Goal: Task Accomplishment & Management: Manage account settings

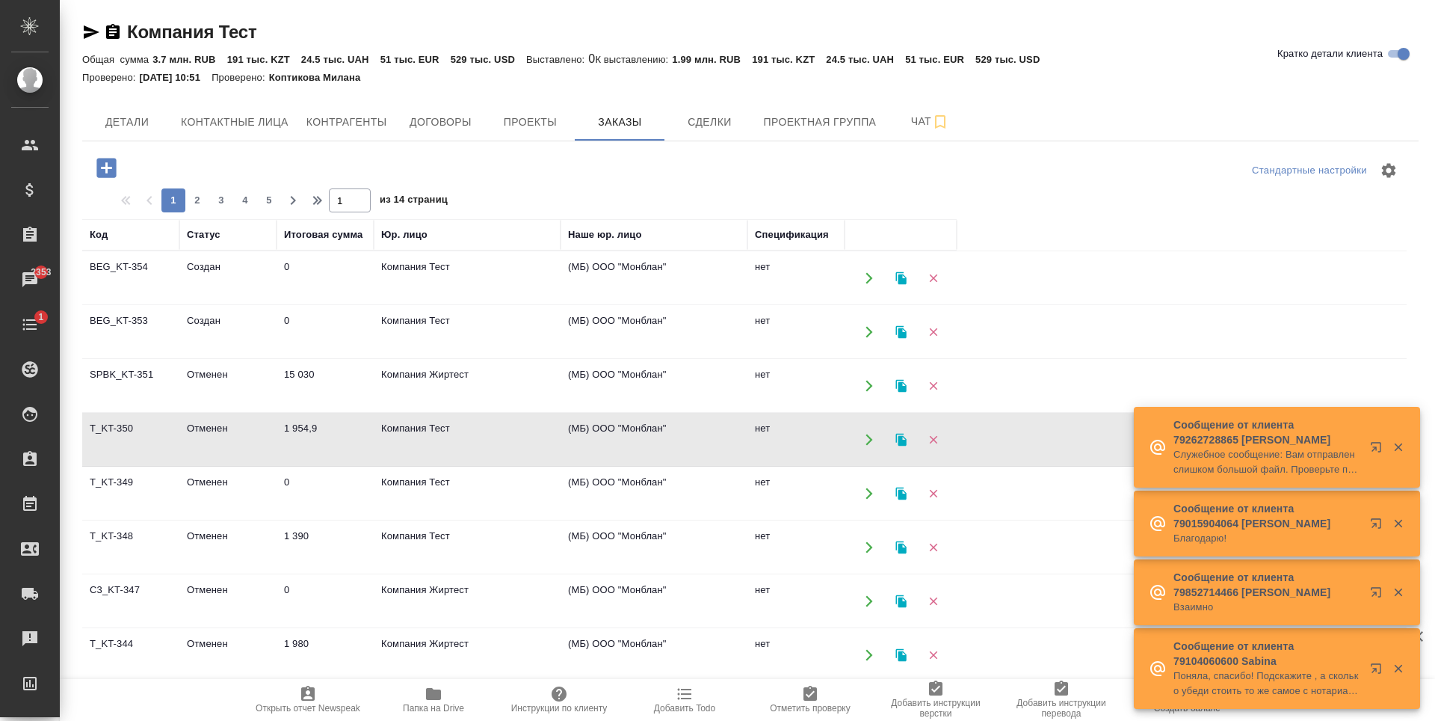
scroll to position [127, 0]
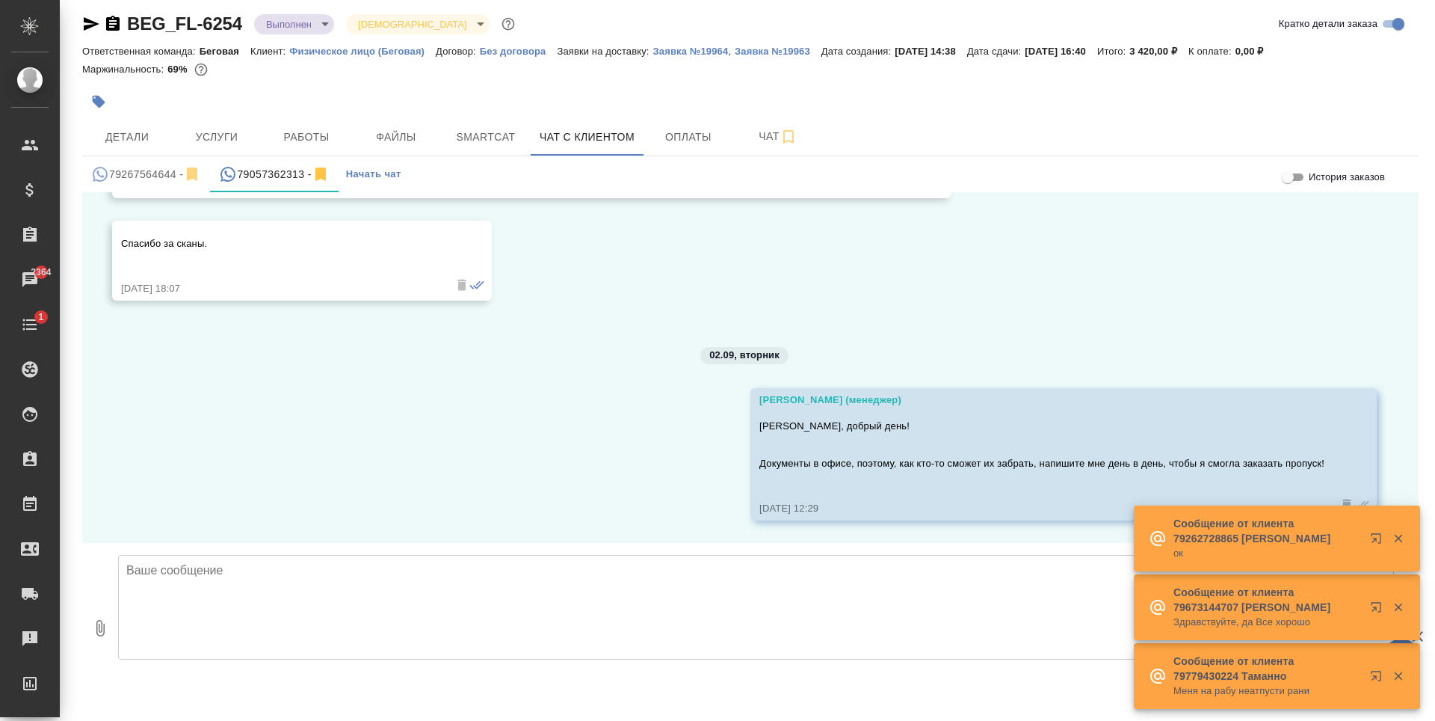
scroll to position [948, 0]
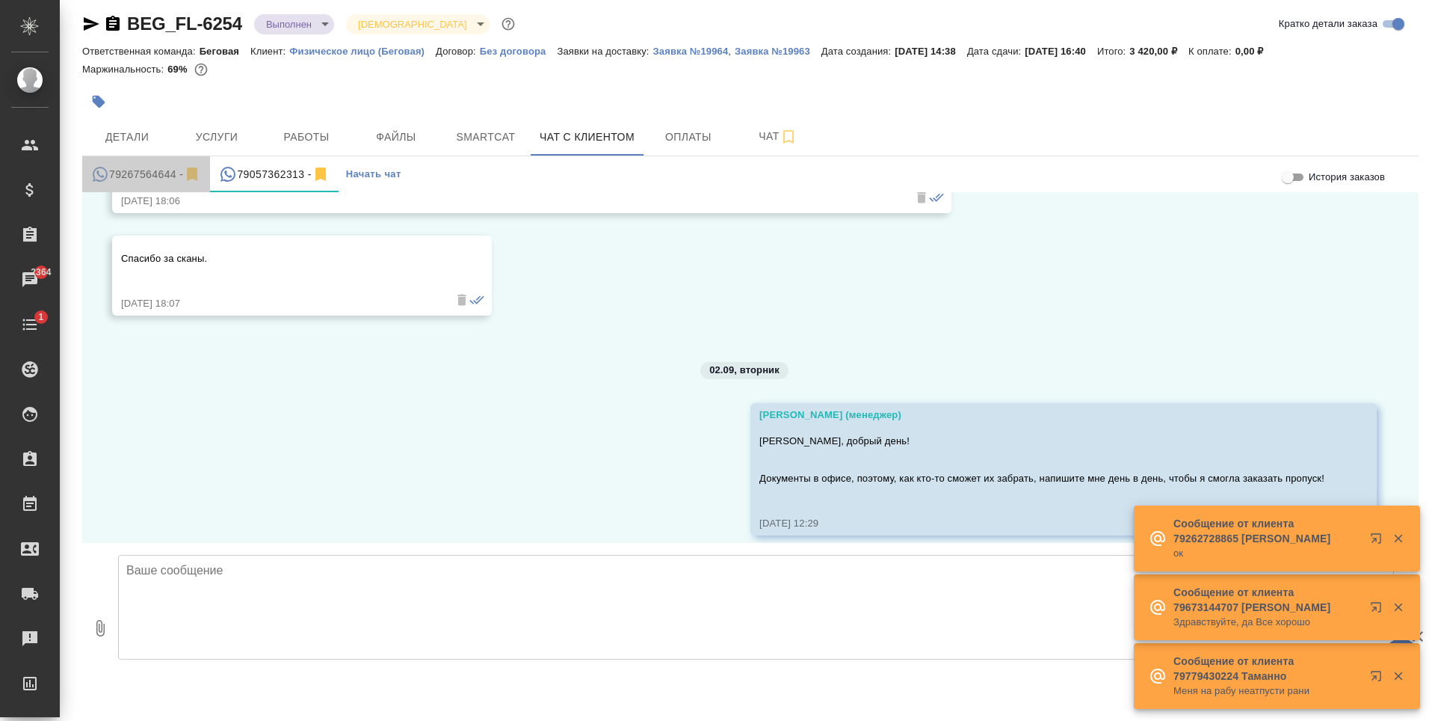
click at [153, 172] on div "79267564644 -" at bounding box center [146, 174] width 110 height 19
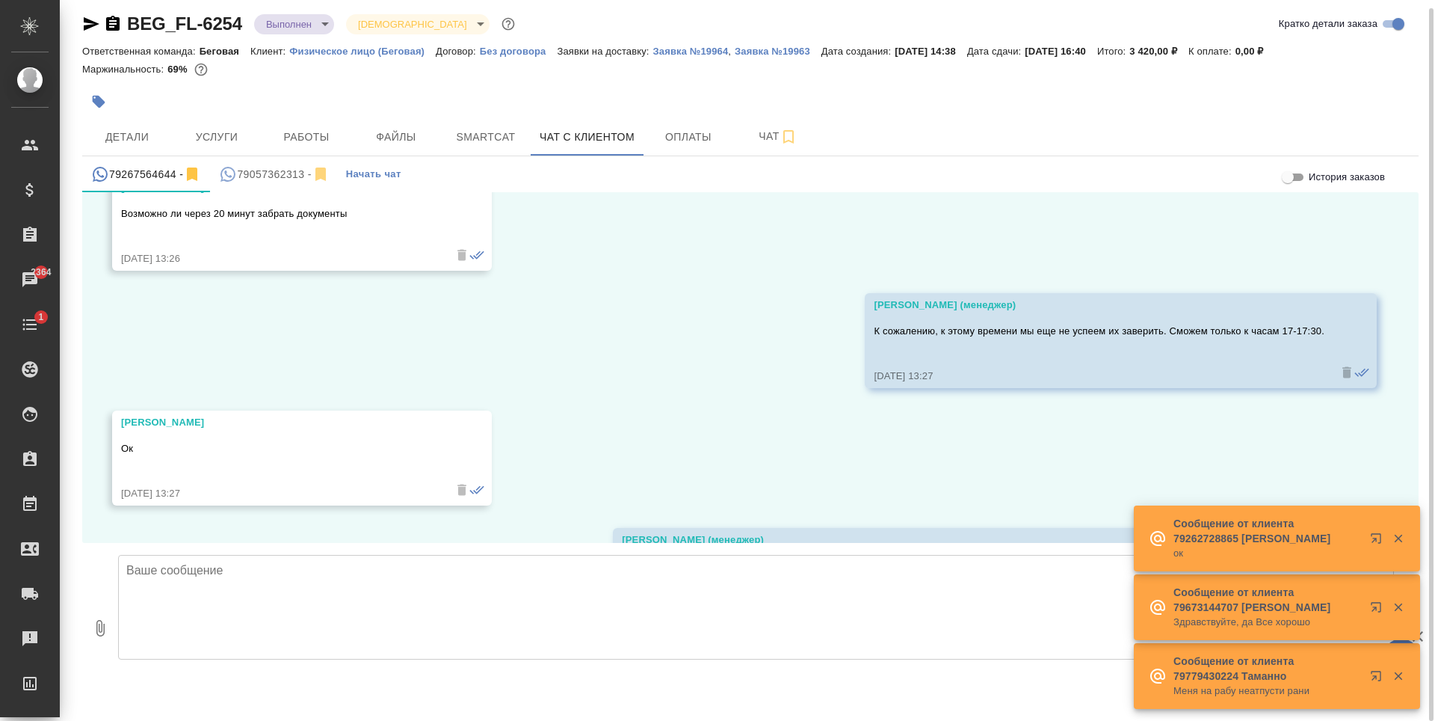
scroll to position [2491, 0]
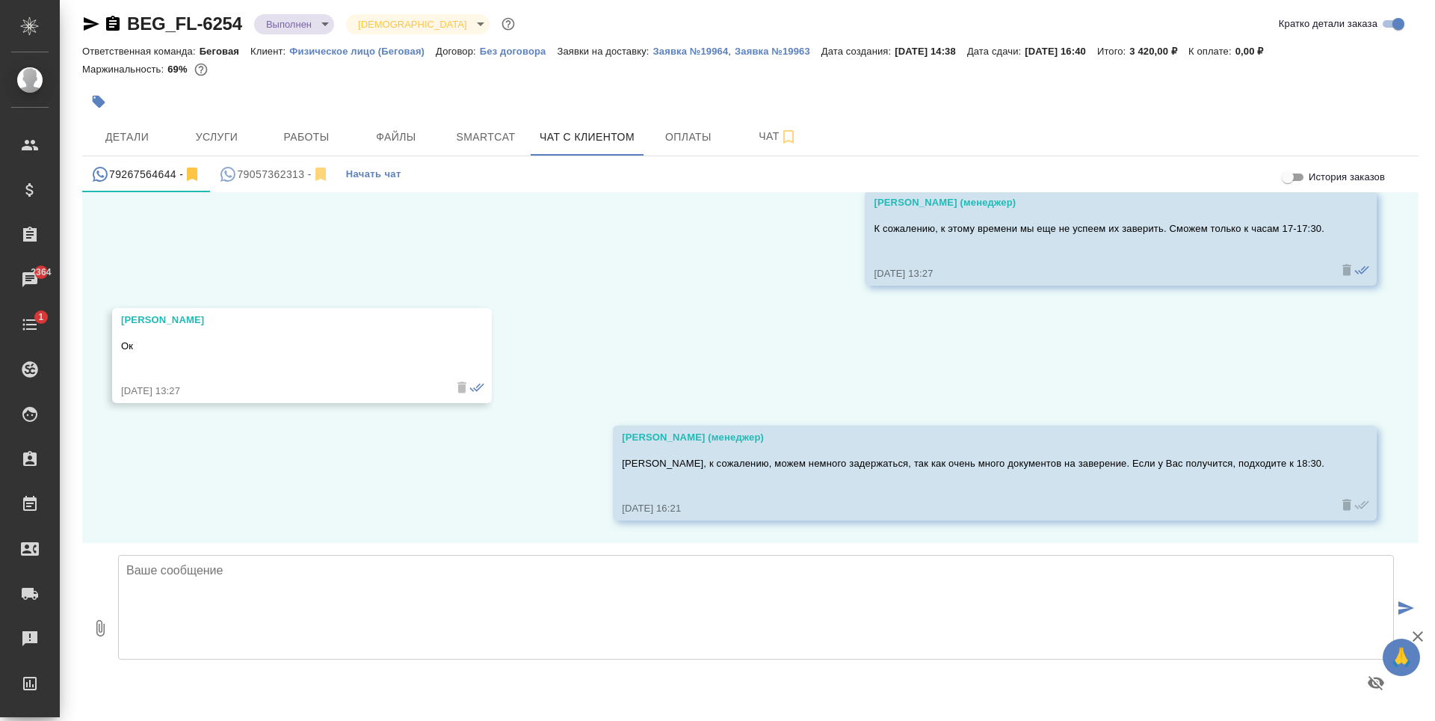
click at [274, 164] on button "79057362313 -" at bounding box center [274, 174] width 128 height 36
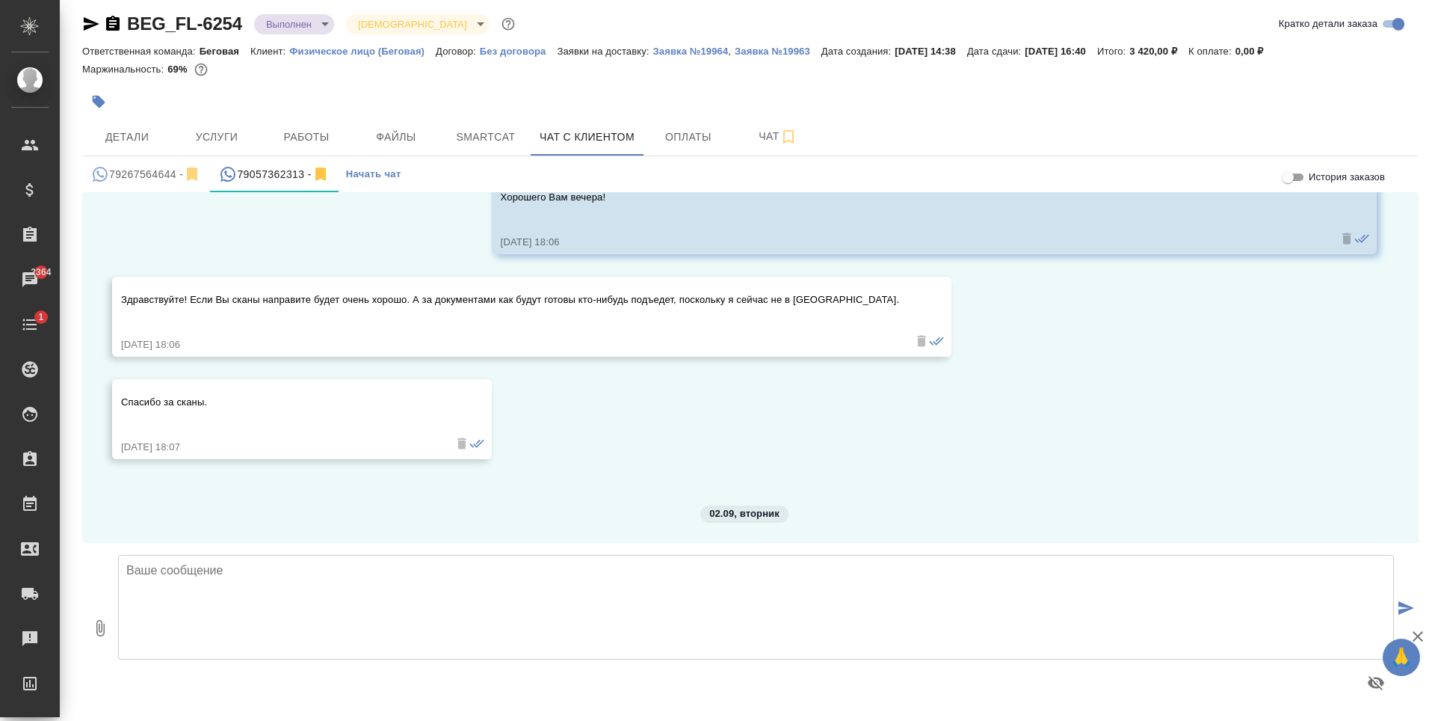
scroll to position [948, 0]
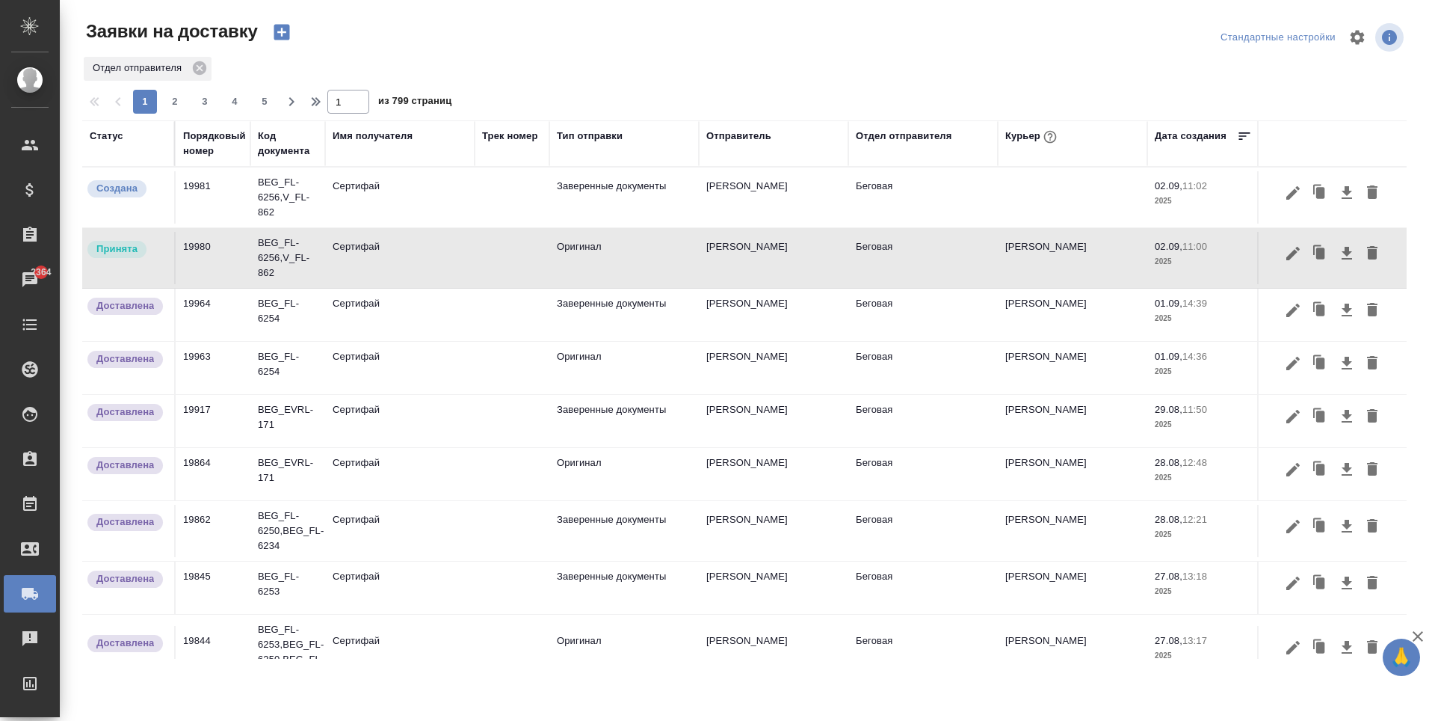
click at [493, 242] on td at bounding box center [512, 258] width 75 height 52
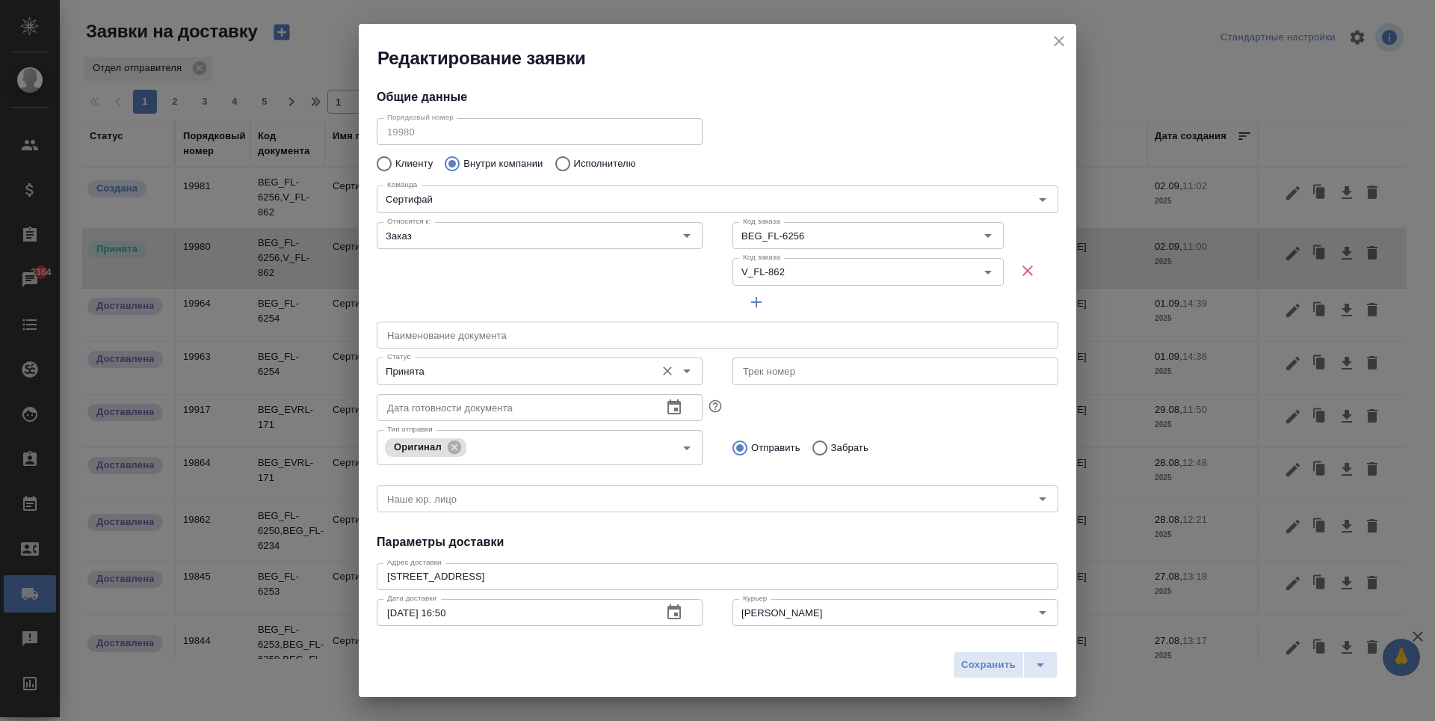
click at [679, 372] on icon "Open" at bounding box center [687, 371] width 18 height 18
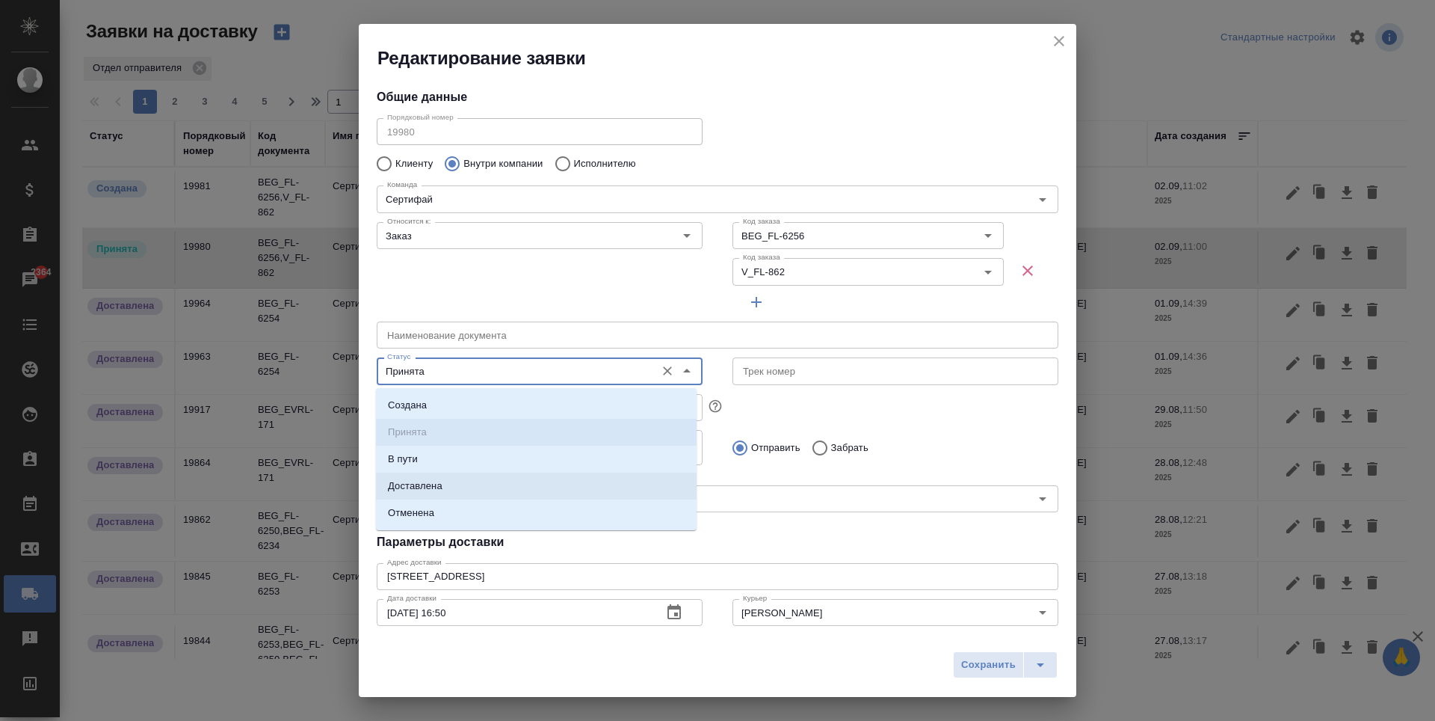
click at [462, 484] on li "Доставлена" at bounding box center [536, 485] width 321 height 27
type input "Доставлена"
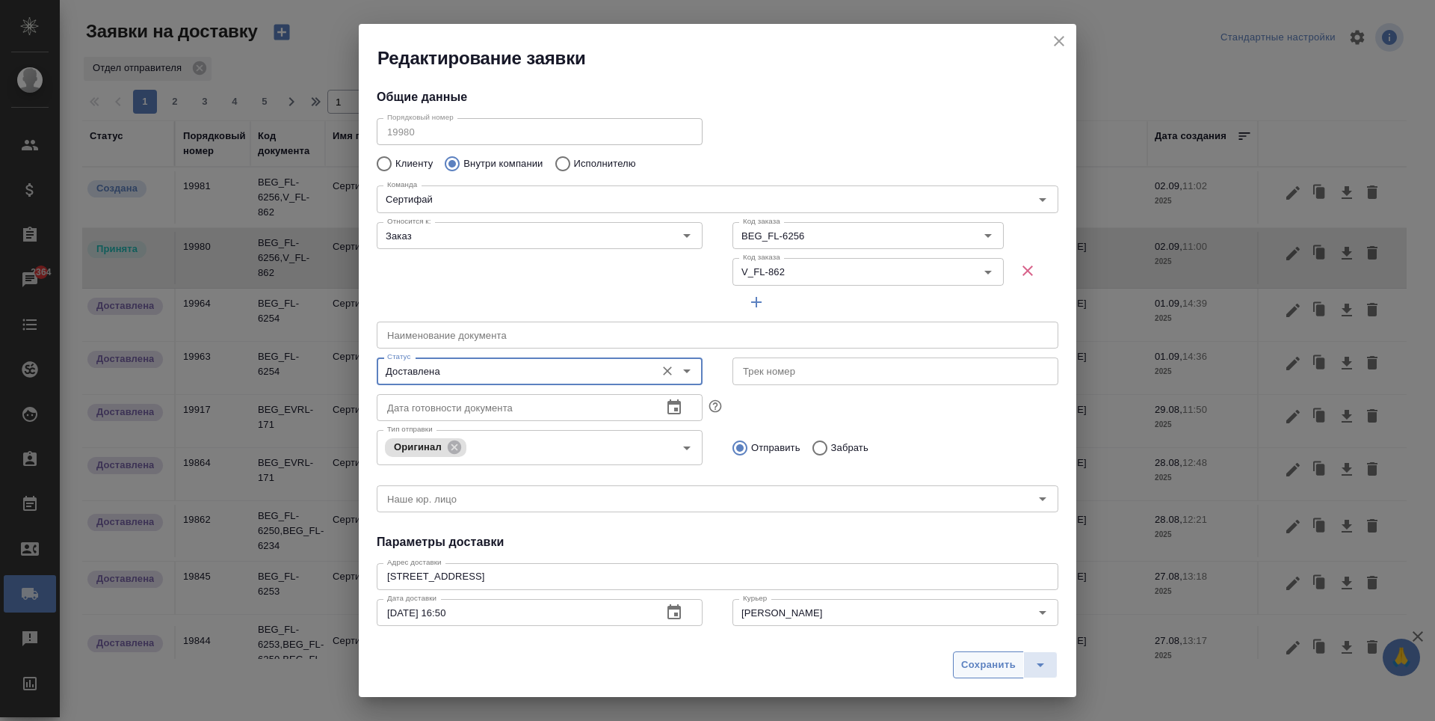
click at [971, 674] on button "Сохранить" at bounding box center [988, 664] width 71 height 27
